Goal: Find specific page/section: Find specific page/section

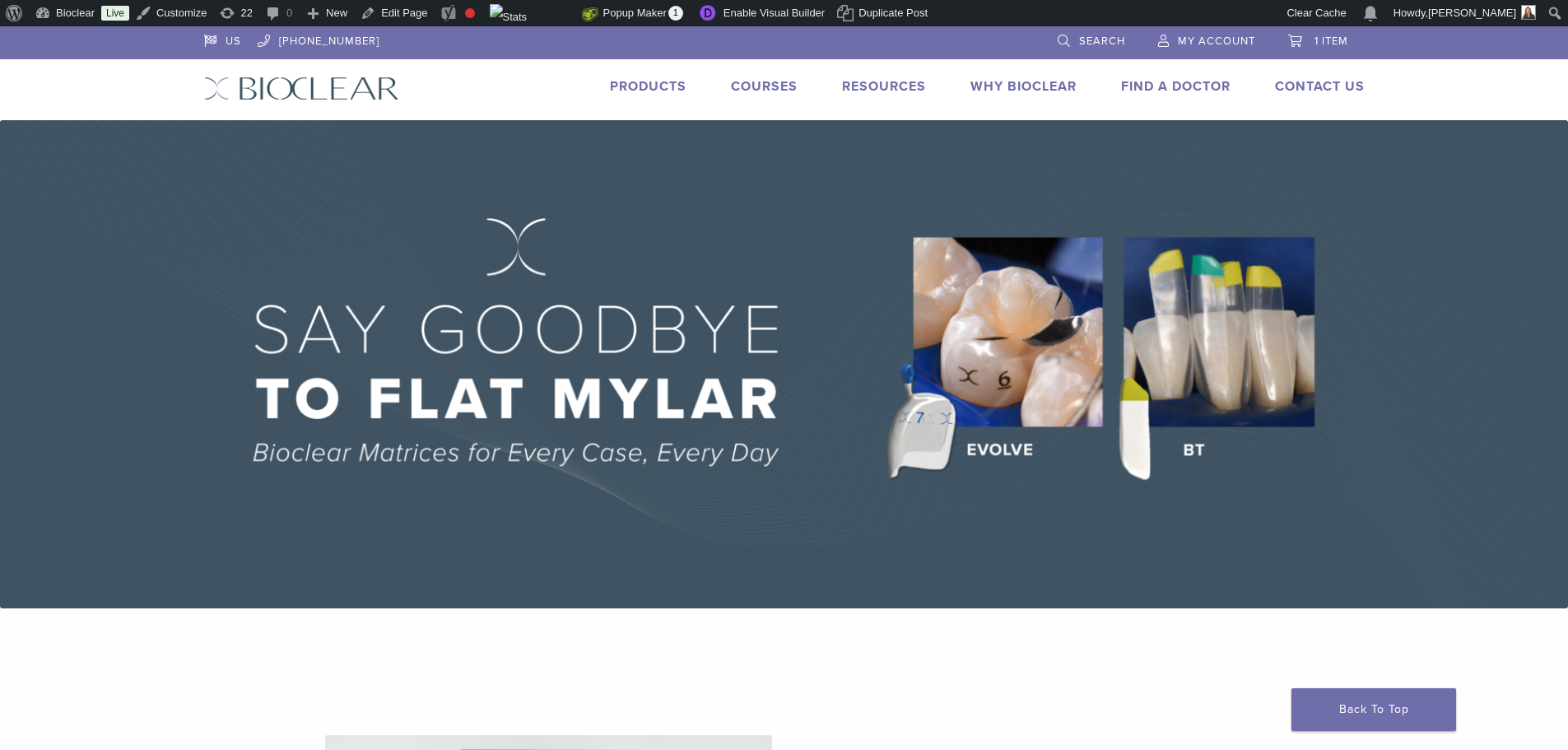
click at [660, 86] on link "Products" at bounding box center [649, 86] width 77 height 17
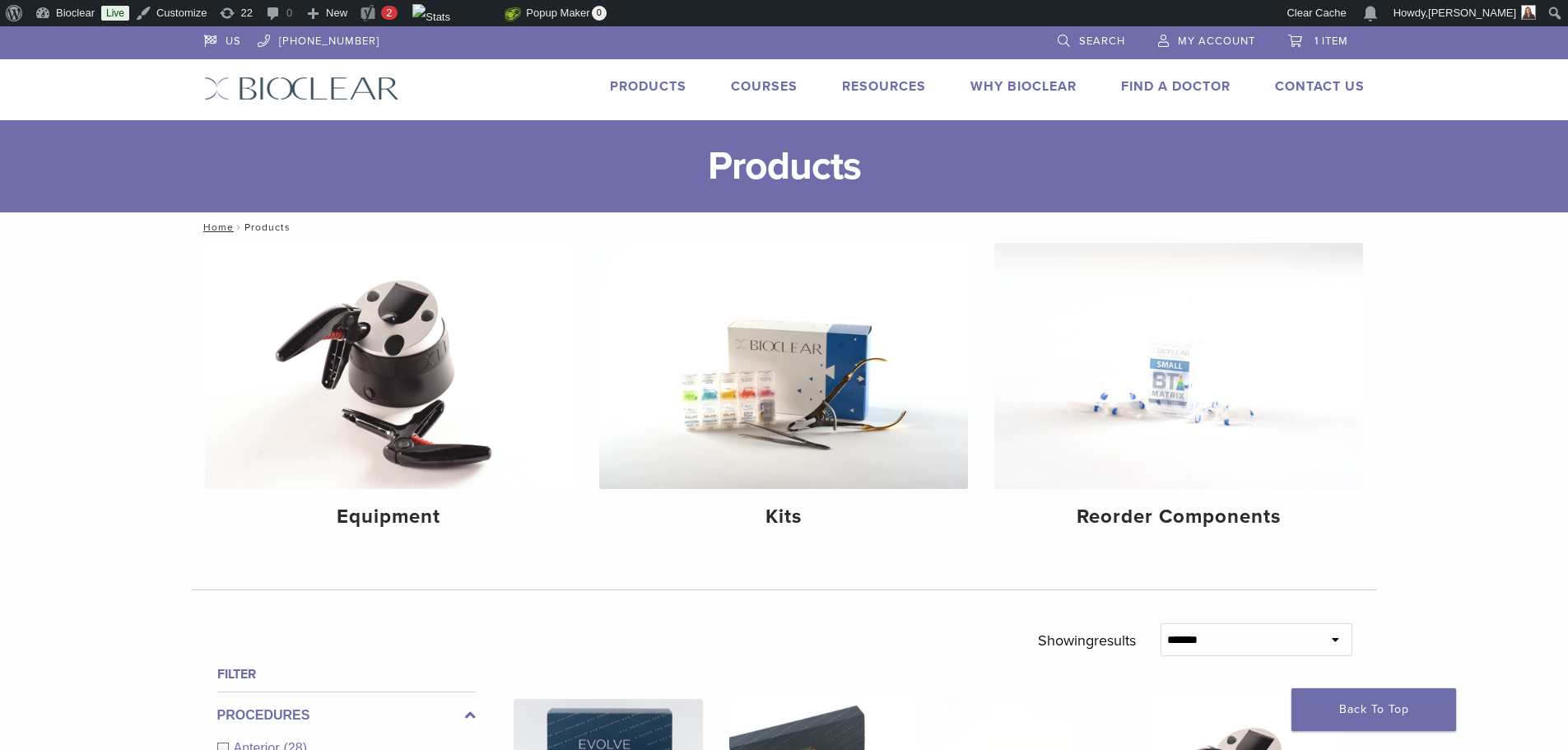
click at [1081, 34] on span "Search" at bounding box center [1102, 40] width 46 height 13
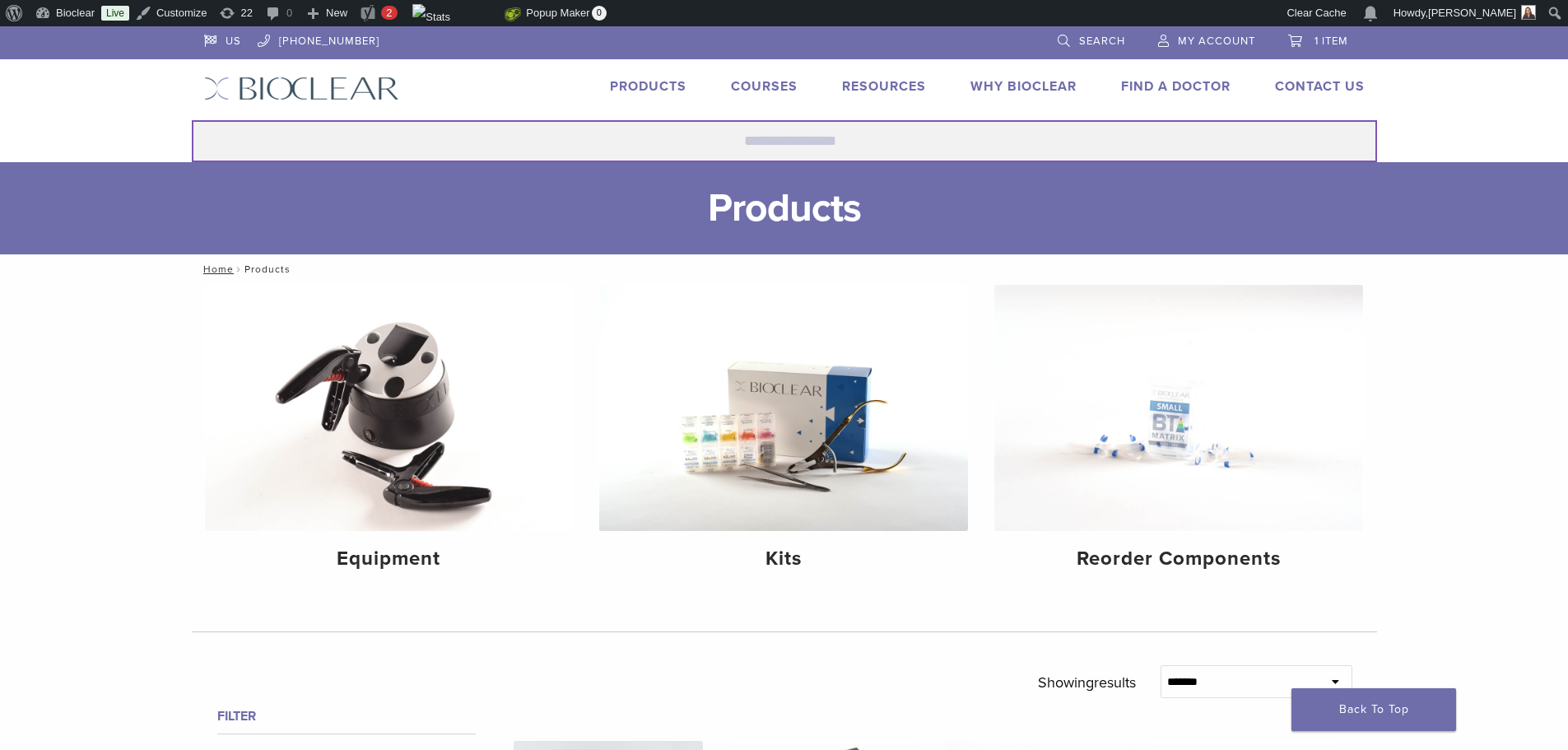
click at [789, 140] on input "Search for:" at bounding box center [784, 140] width 1185 height 42
type input "*****"
click at [191, 120] on button "Search" at bounding box center [191, 120] width 1 height 1
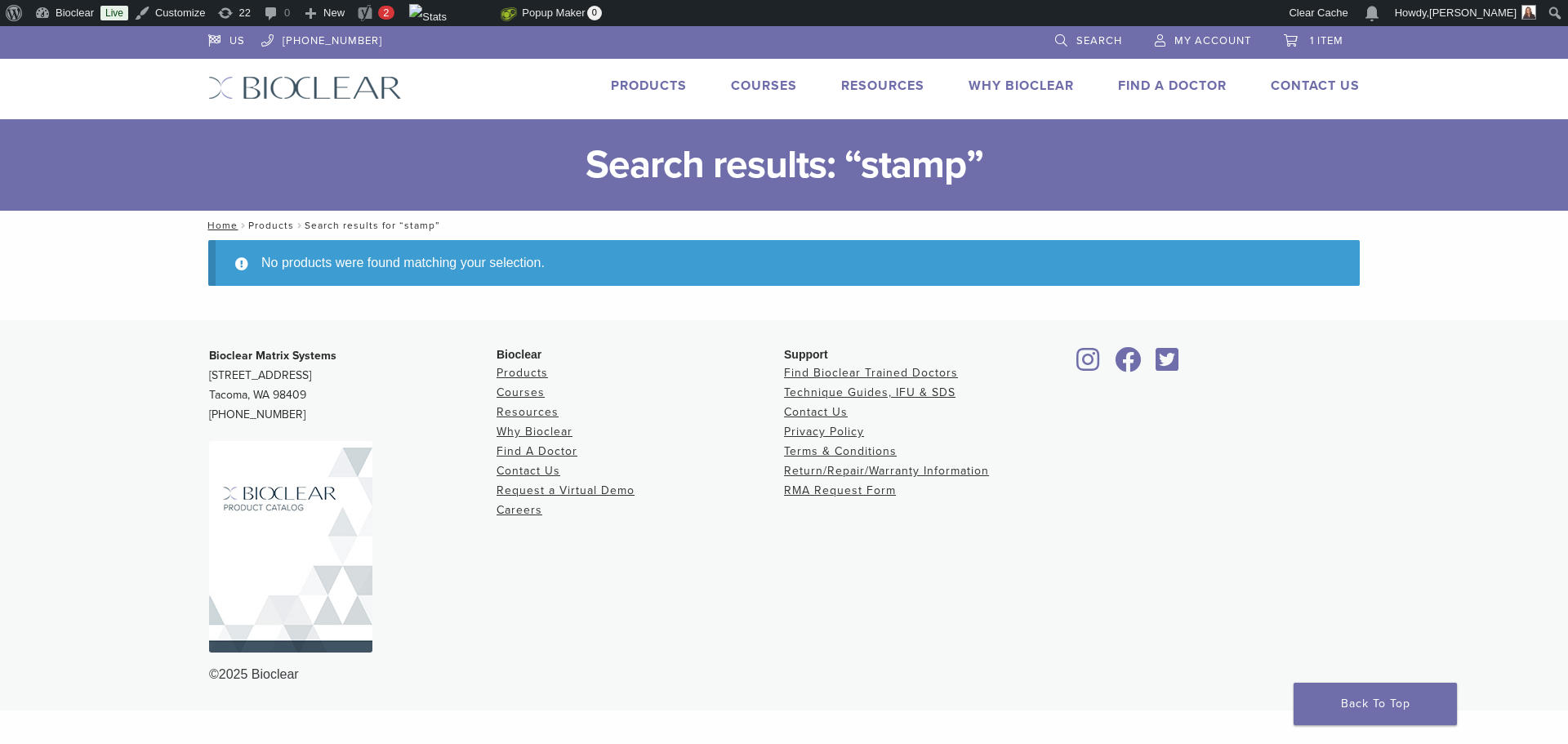
click at [266, 223] on link "Products" at bounding box center [271, 226] width 46 height 12
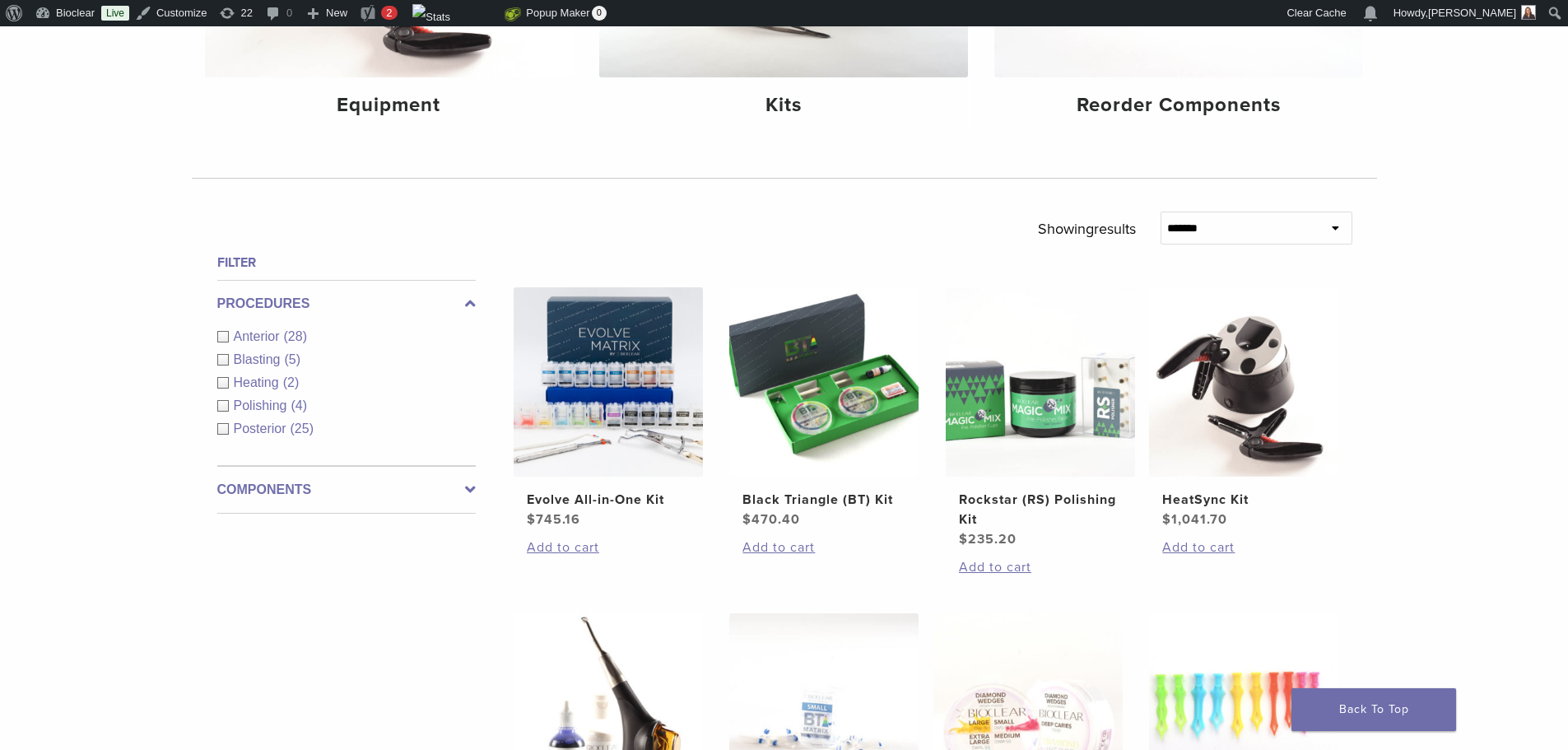
scroll to position [411, 0]
click at [279, 488] on label "Components" at bounding box center [345, 490] width 258 height 20
click at [275, 499] on link "See 3 more" at bounding box center [255, 500] width 77 height 17
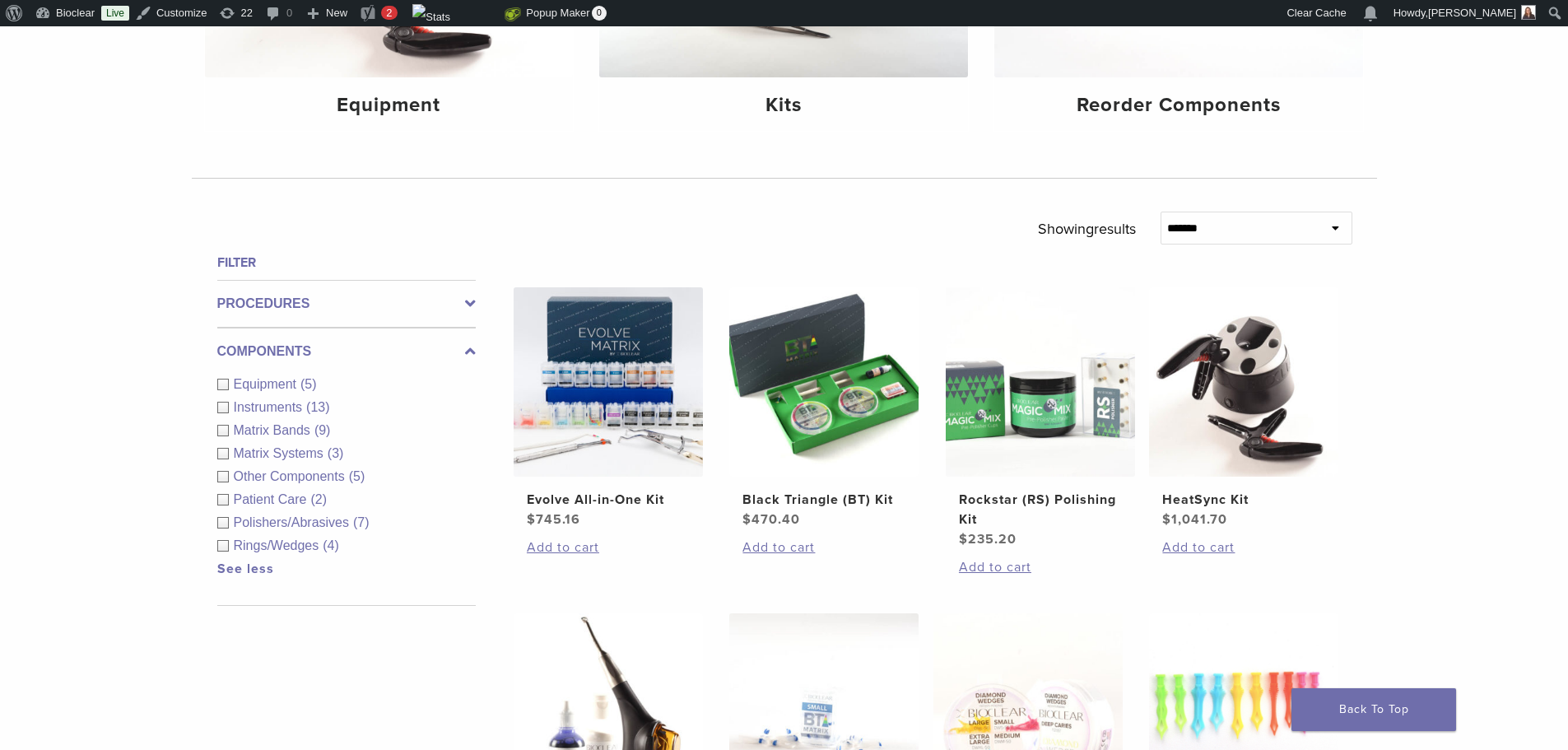
click at [288, 476] on span "Other Components" at bounding box center [290, 476] width 115 height 14
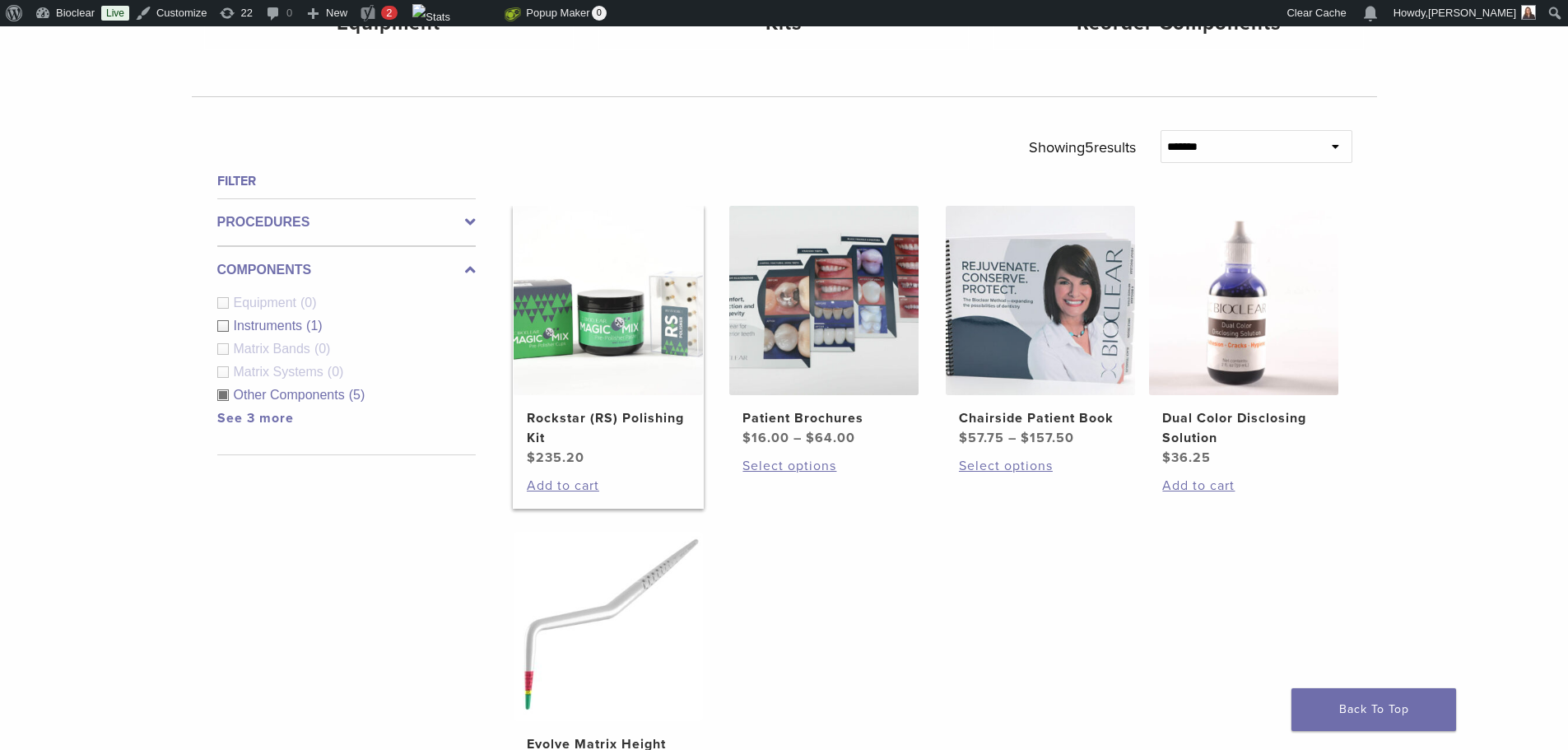
scroll to position [411, 0]
